Goal: Browse casually

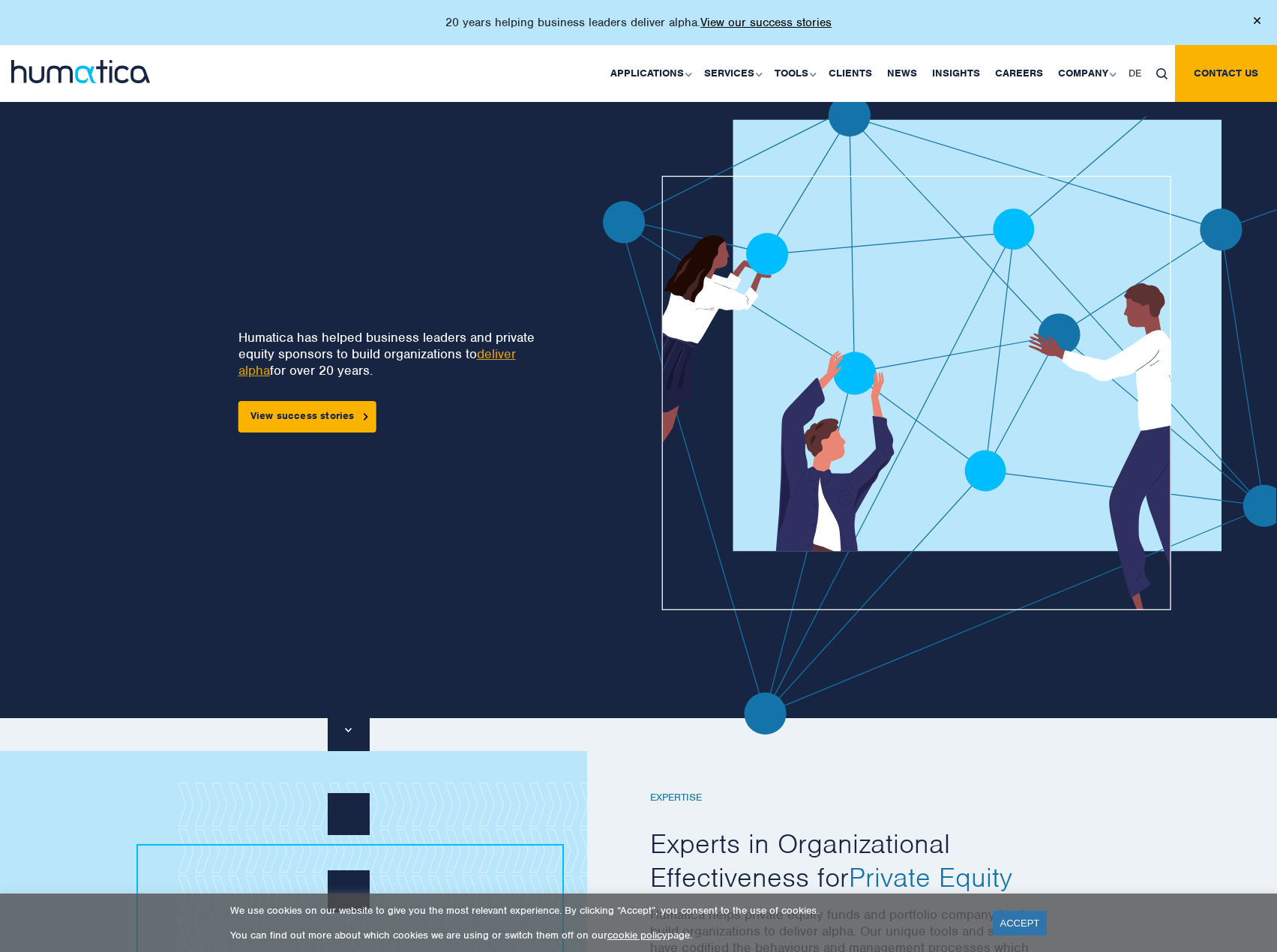
click at [1262, 16] on div "20 years helping business leaders deliver alpha. View our success stories" at bounding box center [638, 23] width 1277 height 45
click at [1258, 20] on img at bounding box center [1257, 21] width 7 height 7
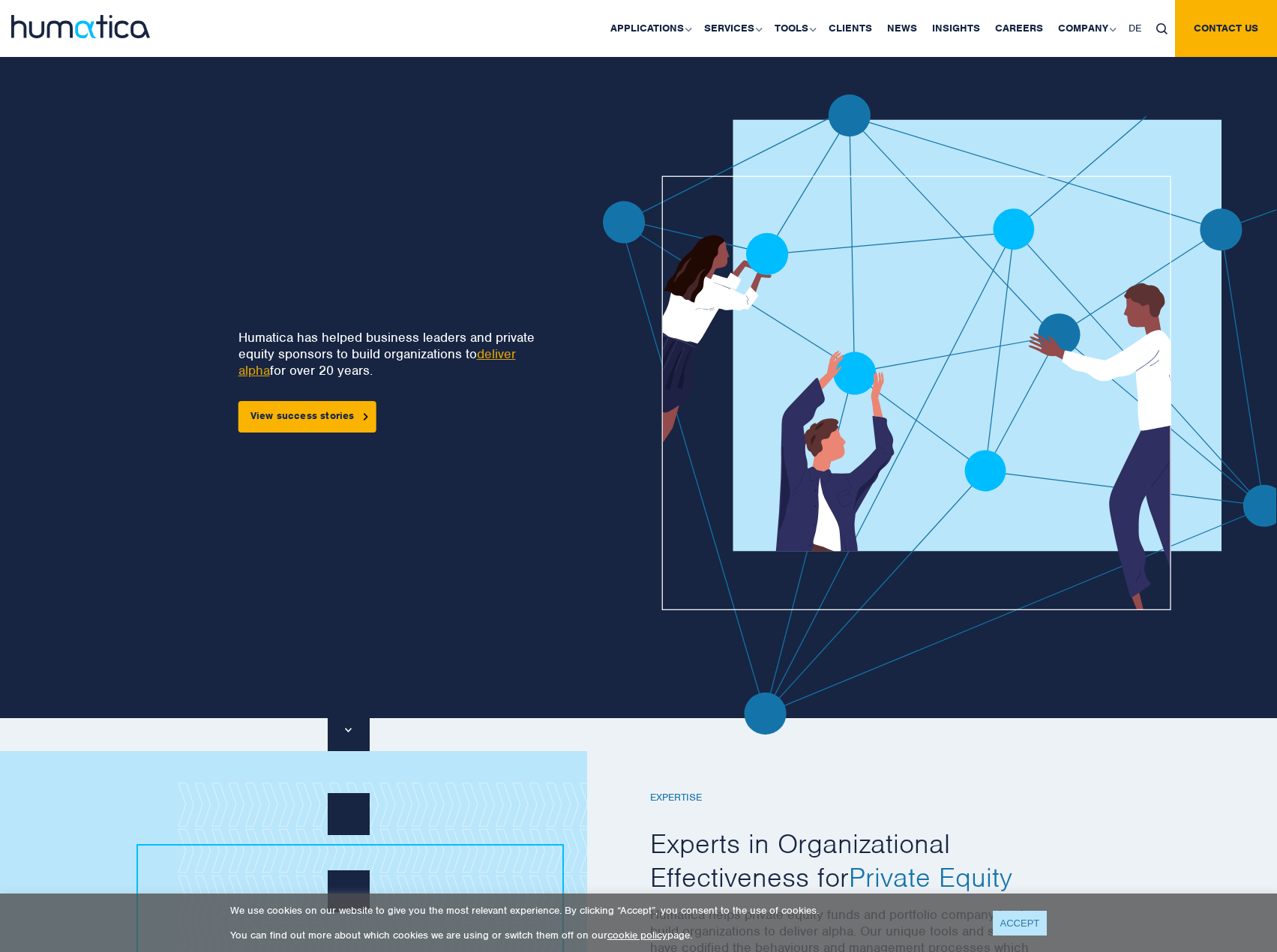
click at [1013, 923] on link "ACCEPT" at bounding box center [1020, 924] width 55 height 25
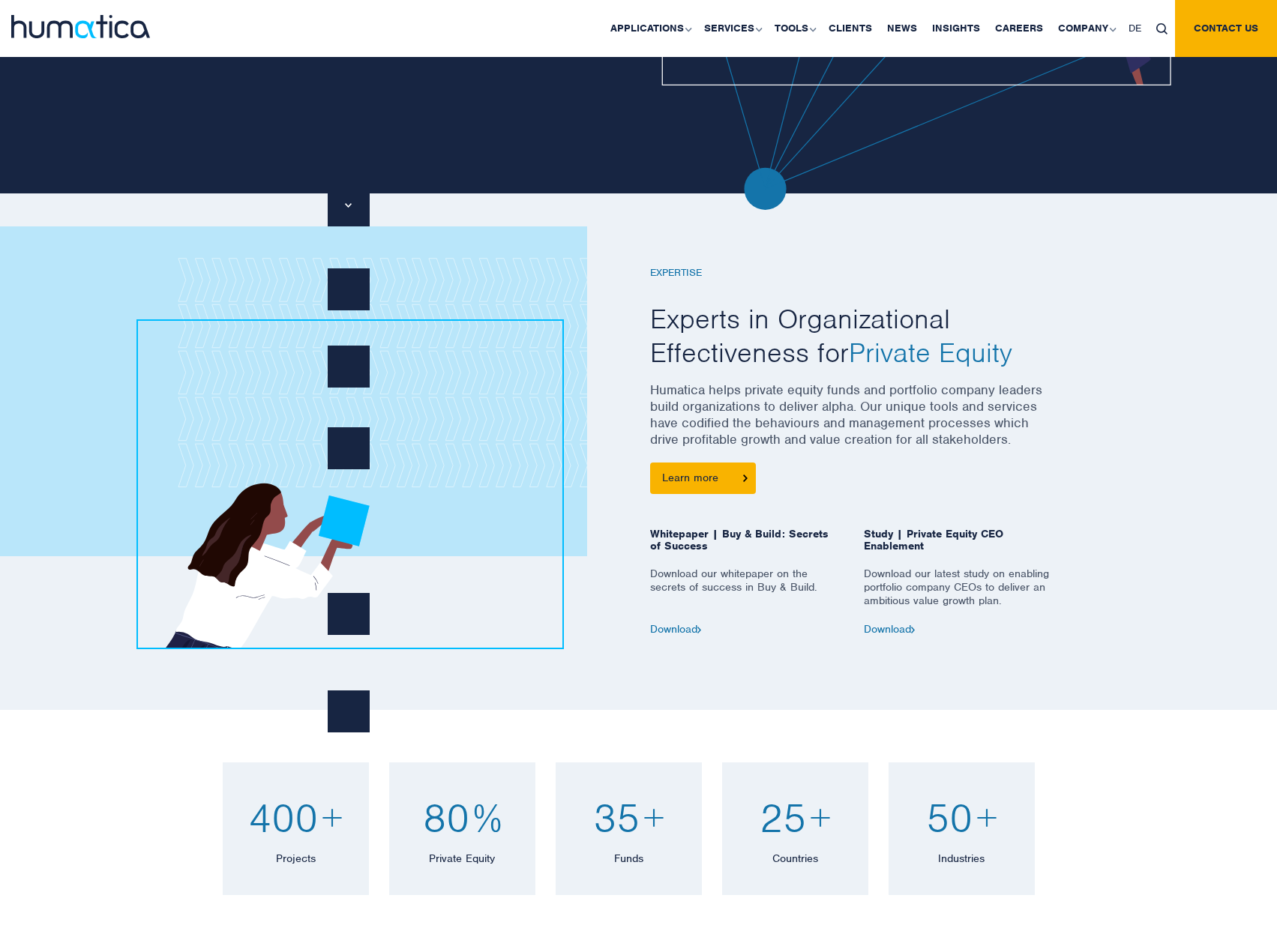
scroll to position [600, 0]
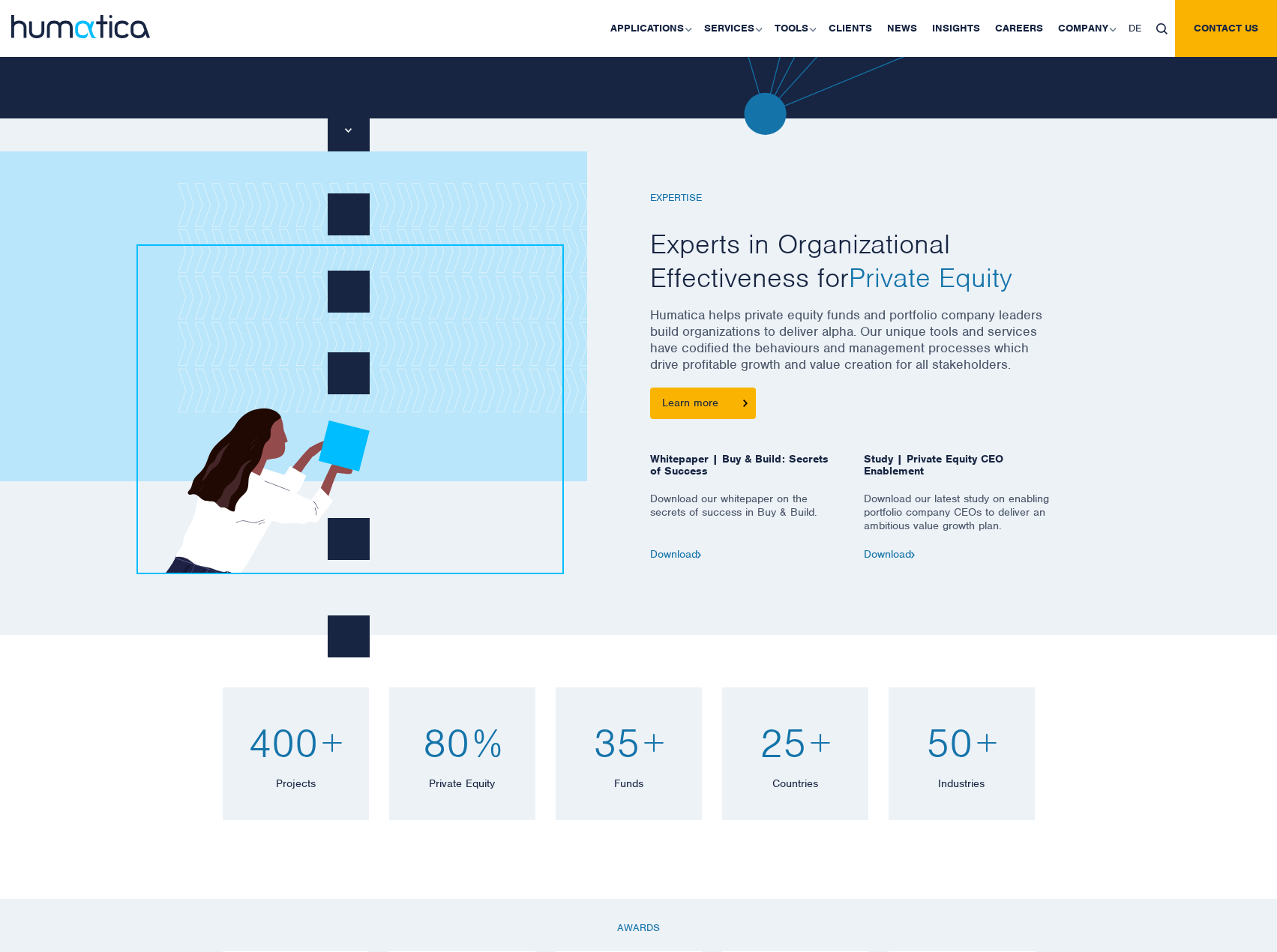
drag, startPoint x: 1071, startPoint y: 799, endPoint x: 1090, endPoint y: 809, distance: 21.5
click at [1088, 809] on div "400 + Projects Over 400 organizational effectiveness projects completed. 80 % P…" at bounding box center [638, 767] width 1277 height 264
click at [1101, 809] on div "400 + Projects Over 400 organizational effectiveness projects completed. 80 % P…" at bounding box center [638, 767] width 1277 height 264
drag, startPoint x: 1080, startPoint y: 794, endPoint x: 1205, endPoint y: 800, distance: 125.1
click at [1205, 800] on div "400 + Projects Over 400 organizational effectiveness projects completed. 80 % P…" at bounding box center [638, 767] width 1277 height 264
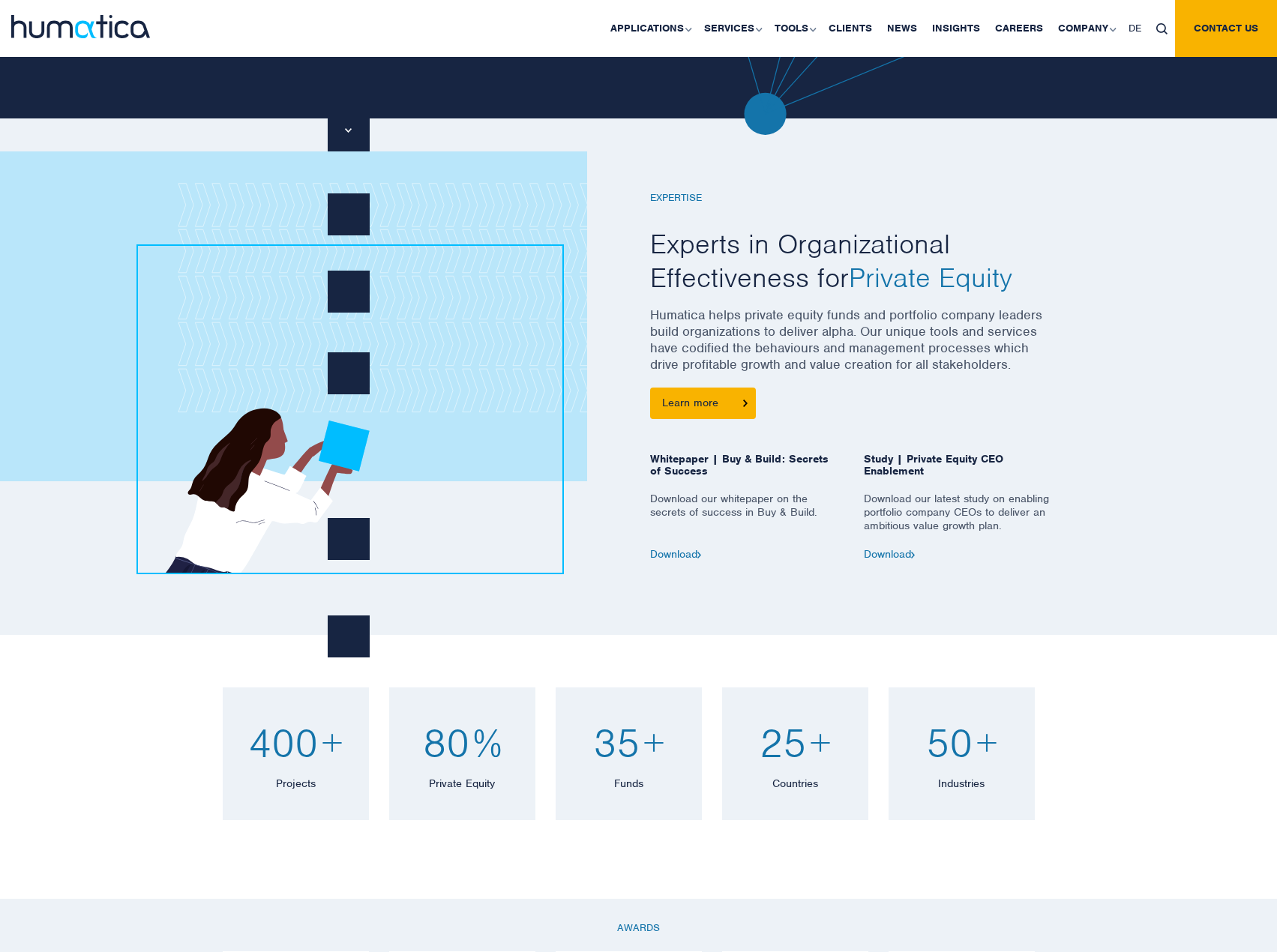
click at [1205, 799] on div "400 + Projects Over 400 organizational effectiveness projects completed. 80 % P…" at bounding box center [638, 767] width 1277 height 264
